Goal: Information Seeking & Learning: Learn about a topic

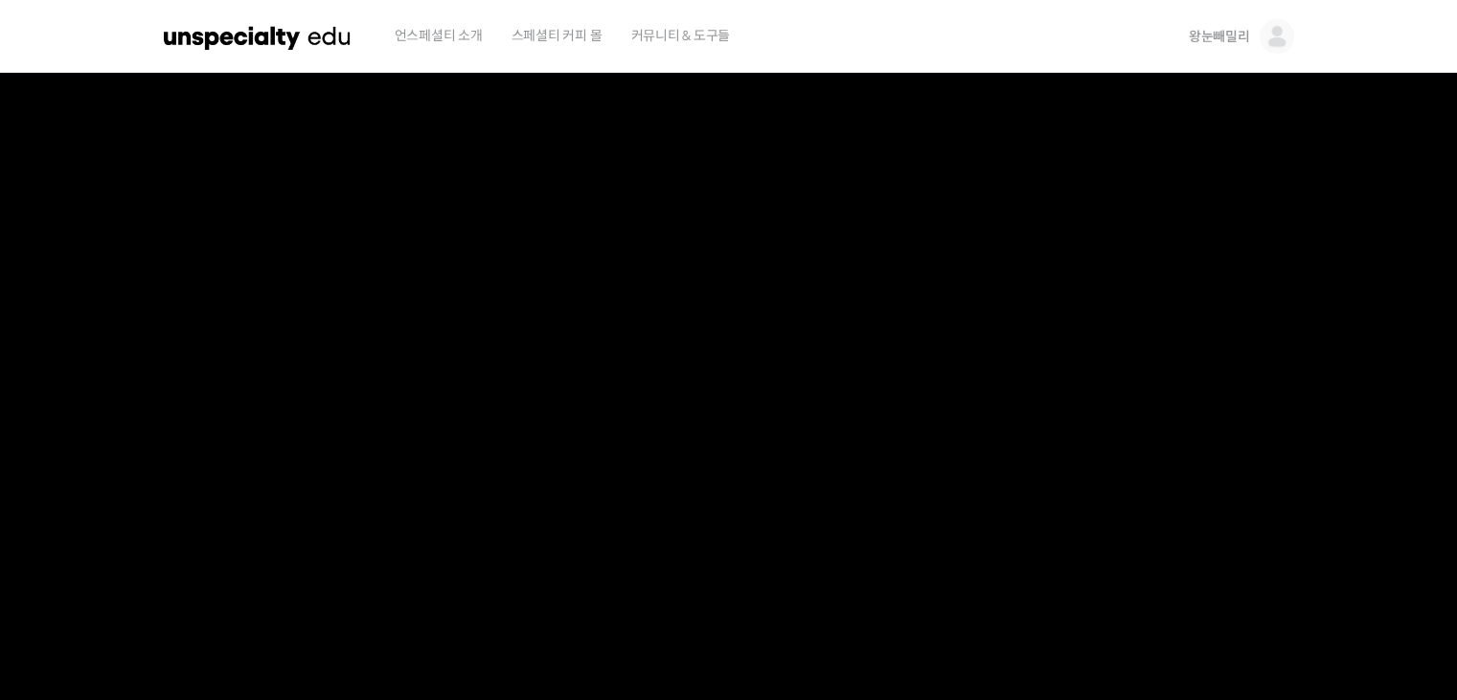
click at [309, 44] on img at bounding box center [258, 36] width 188 height 57
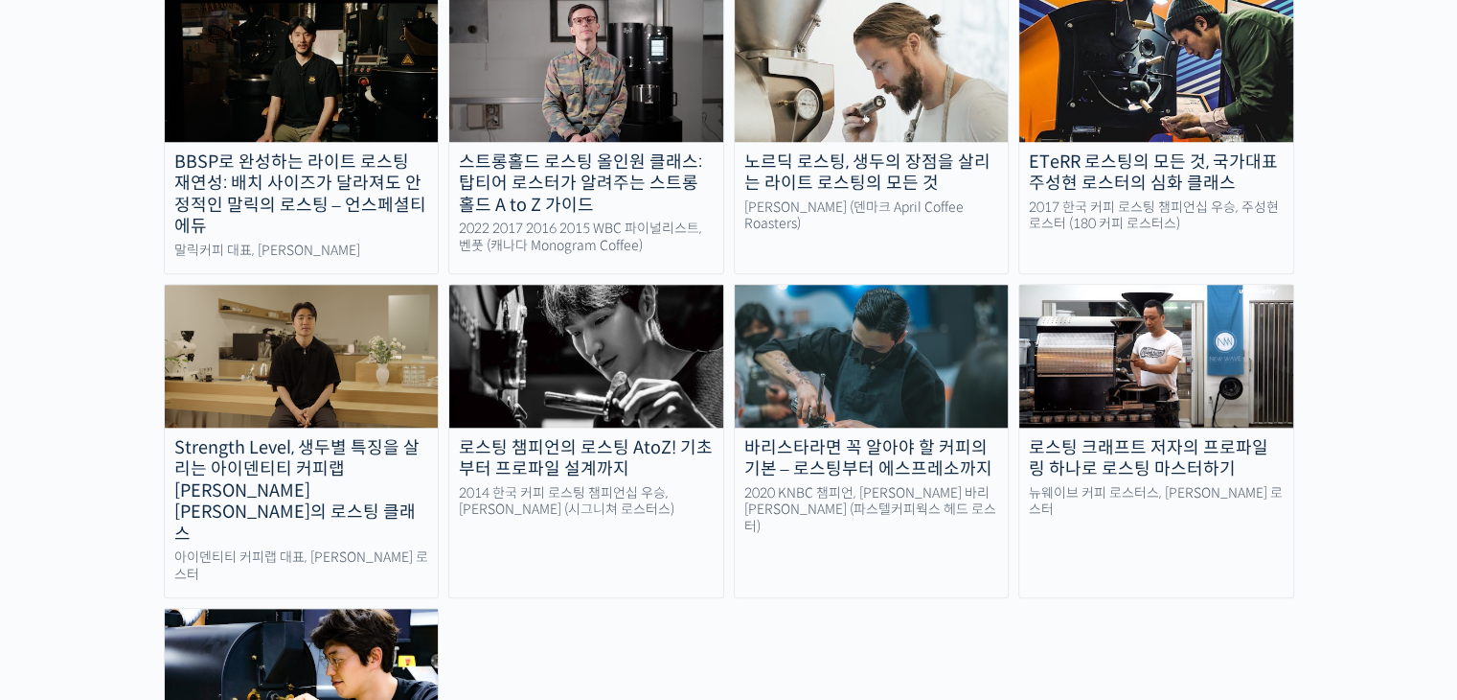
scroll to position [1836, 0]
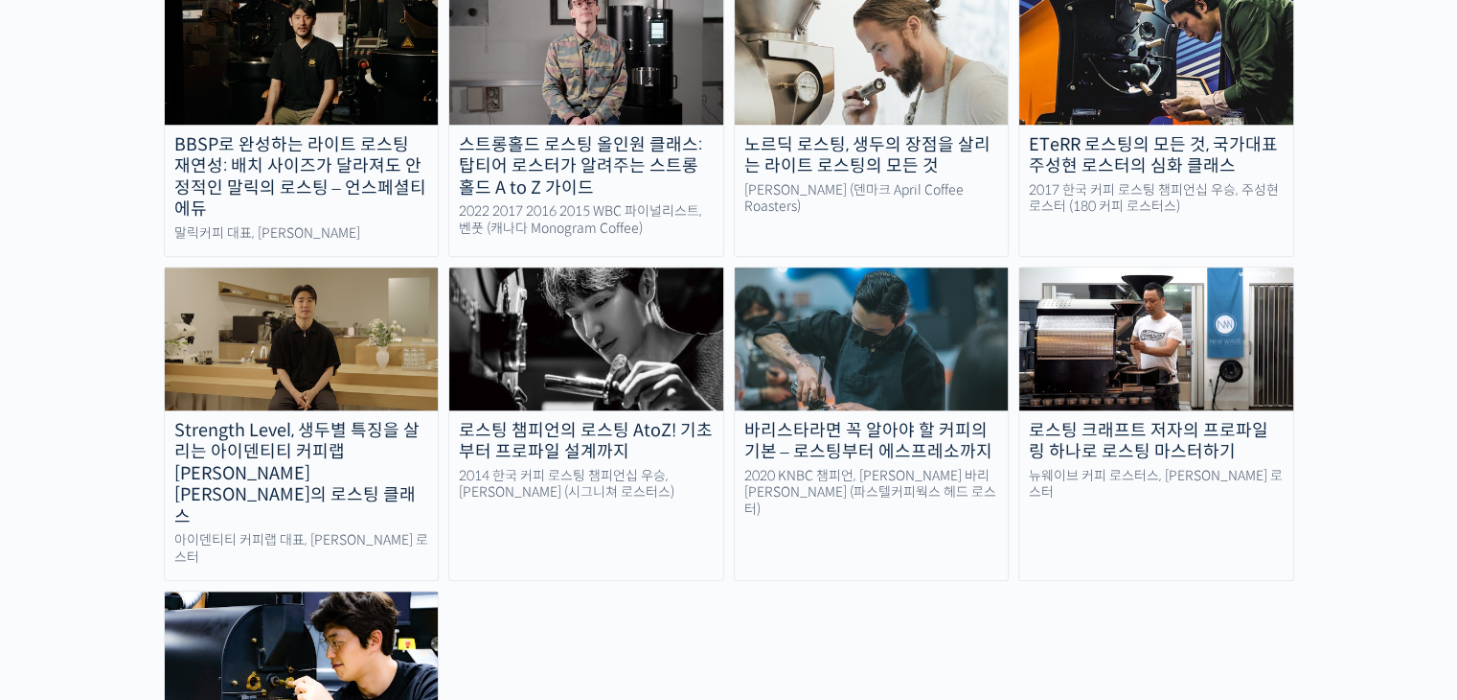
click at [358, 591] on img at bounding box center [302, 662] width 274 height 142
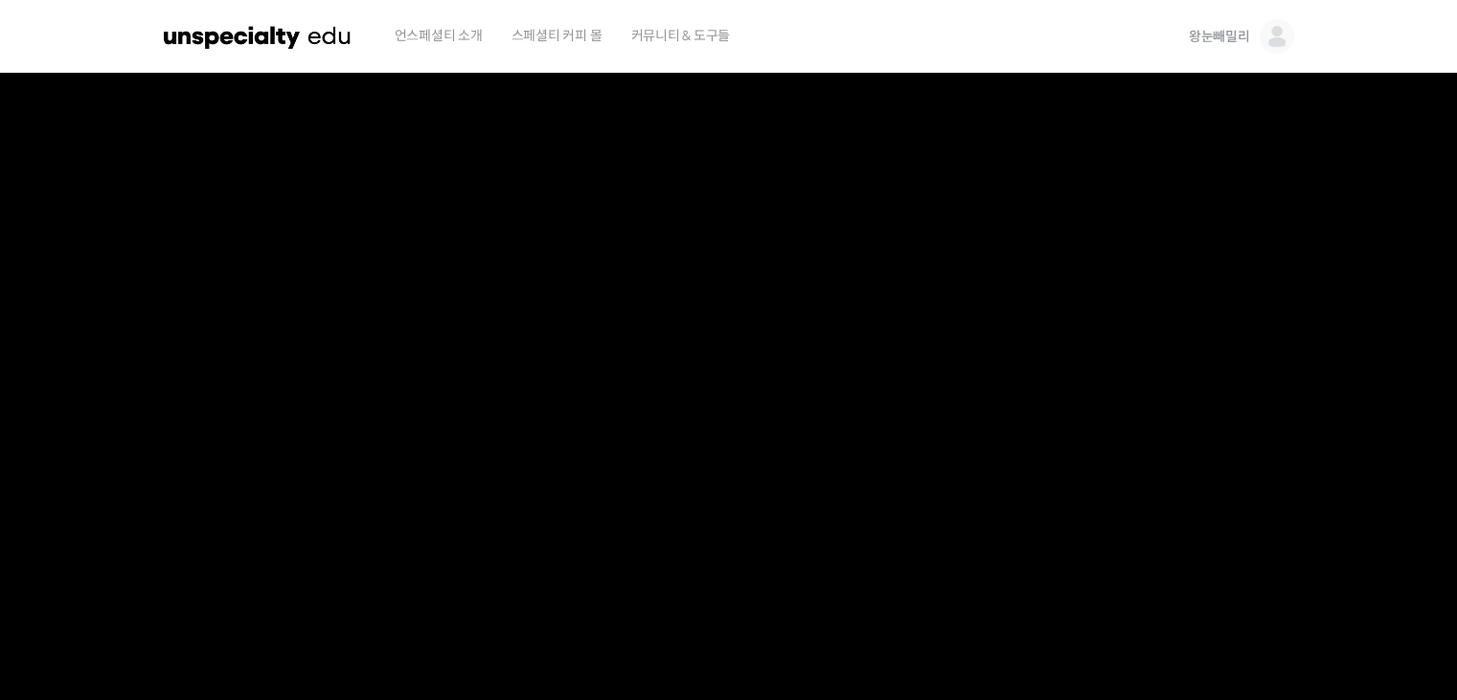
scroll to position [611, 0]
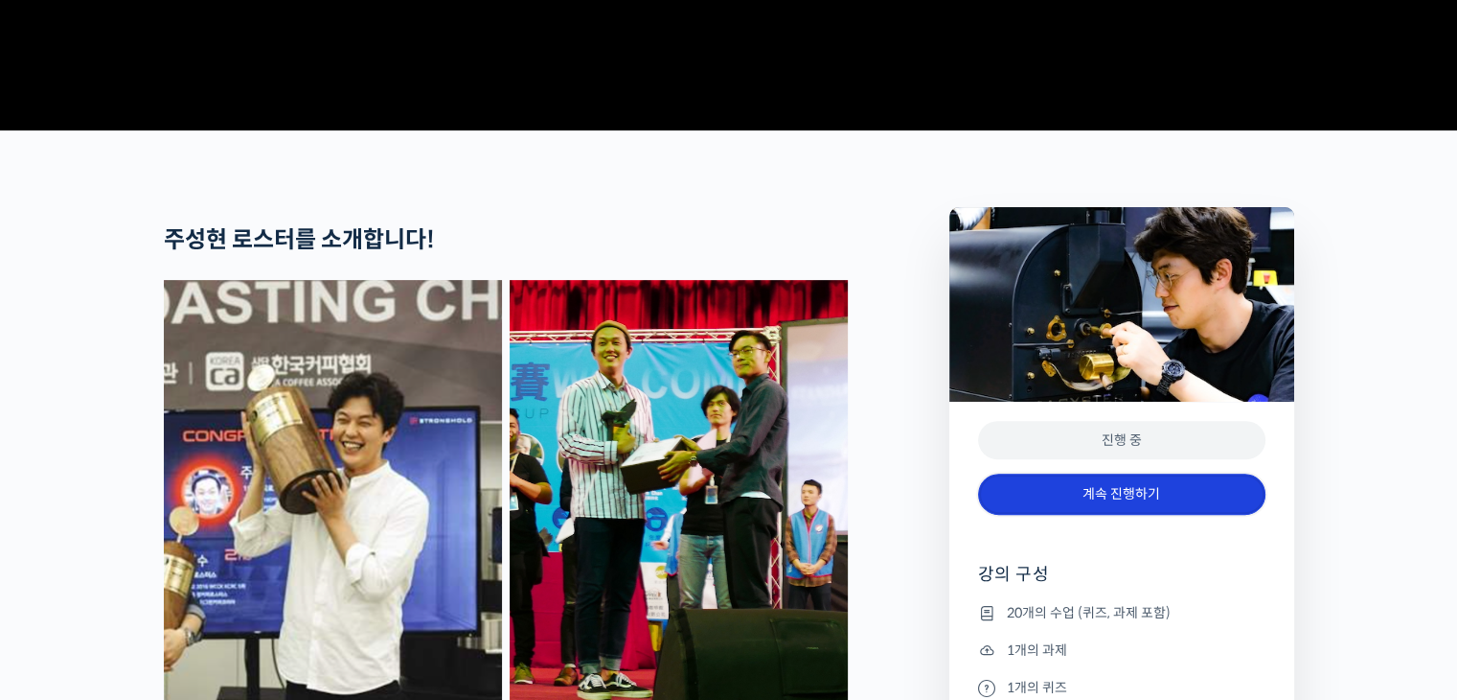
click at [1131, 515] on link "계속 진행하기" at bounding box center [1121, 493] width 287 height 41
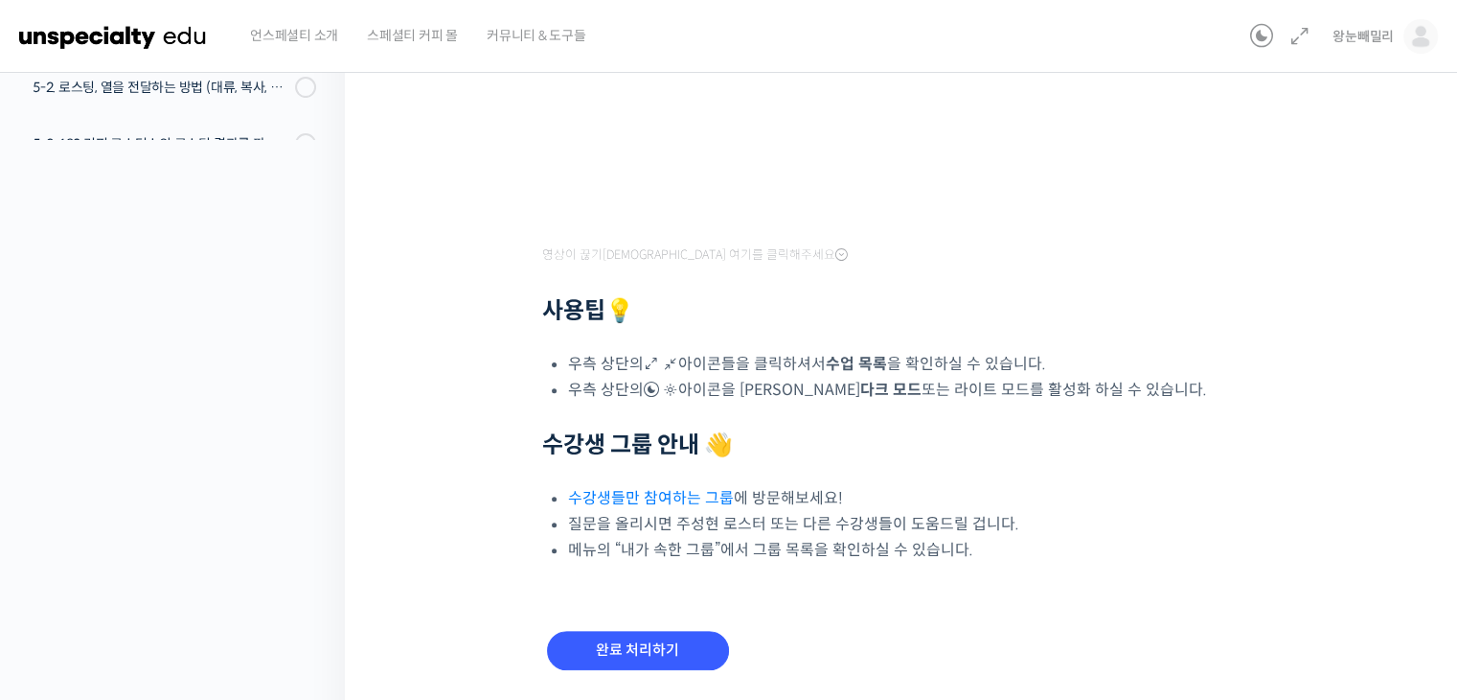
scroll to position [550, 0]
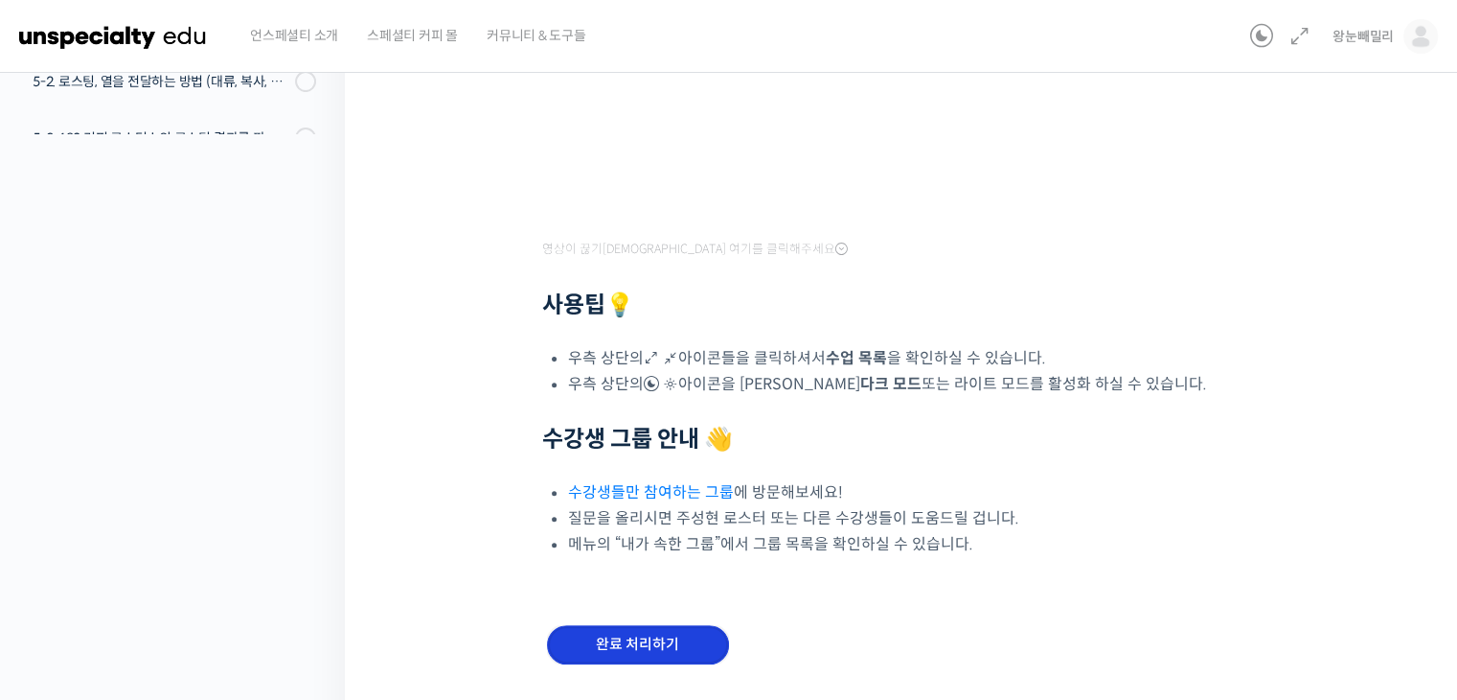
click at [625, 638] on input "완료 처리하기" at bounding box center [638, 644] width 182 height 39
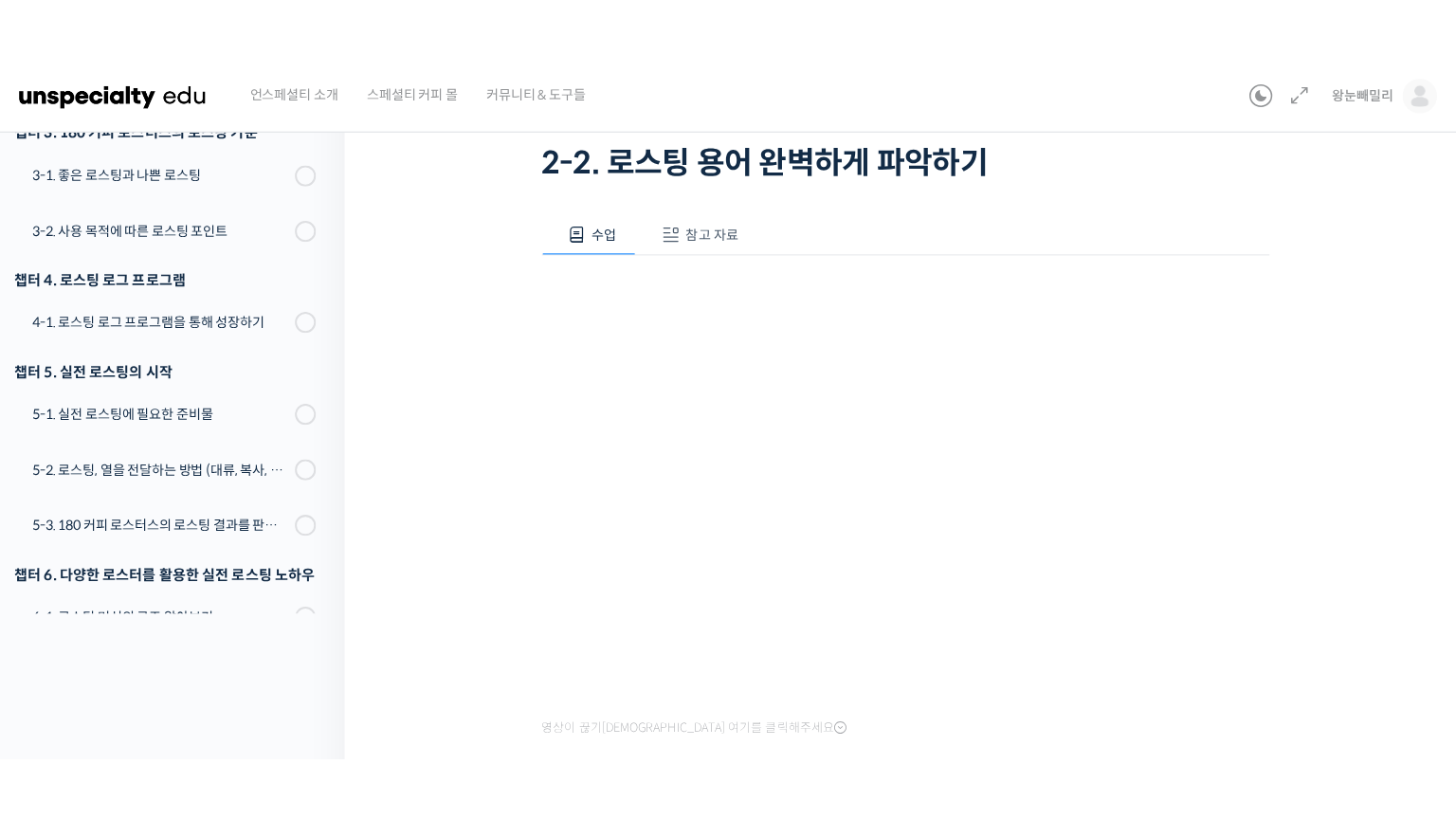
scroll to position [135, 0]
